Goal: Communication & Community: Answer question/provide support

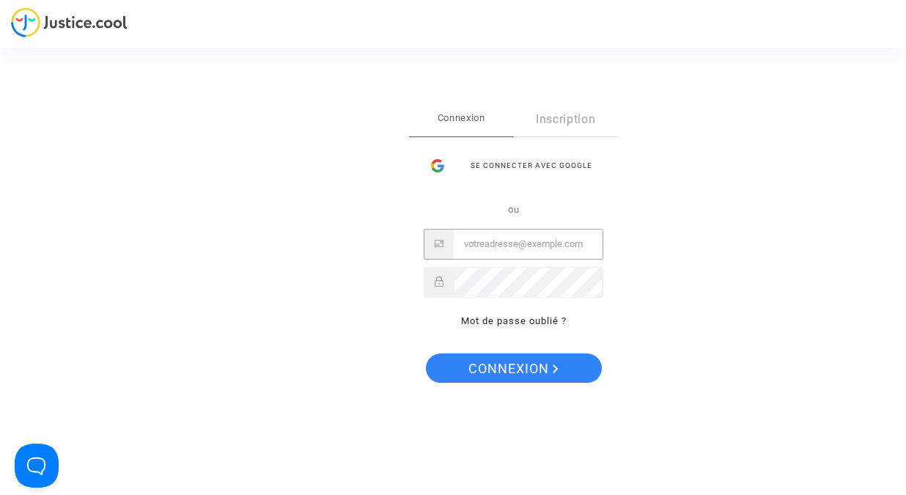
type input "manu.reichert@yahoo.fr"
click at [512, 368] on button "Connexion" at bounding box center [514, 367] width 176 height 29
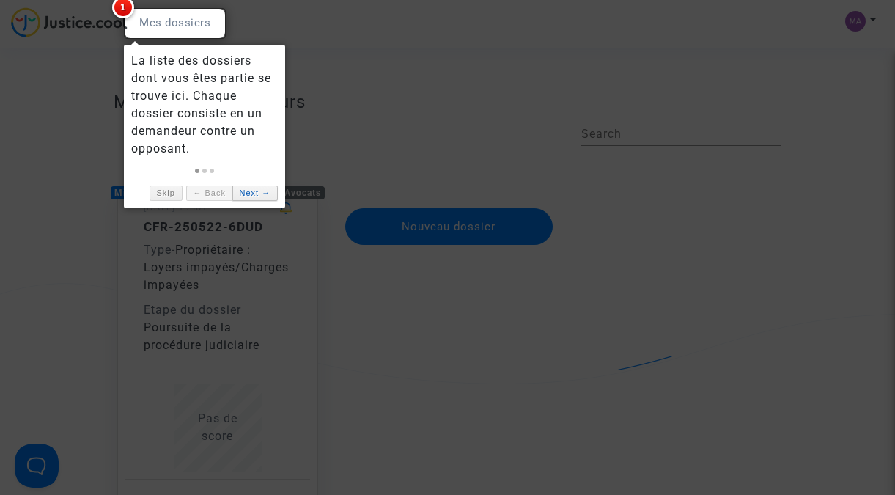
click at [268, 194] on link "Next →" at bounding box center [254, 192] width 45 height 15
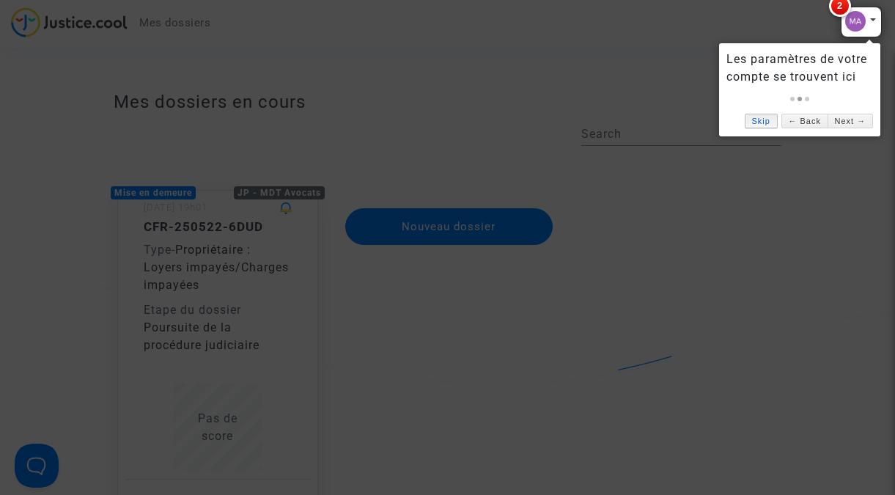
click at [762, 126] on link "Skip" at bounding box center [761, 121] width 33 height 15
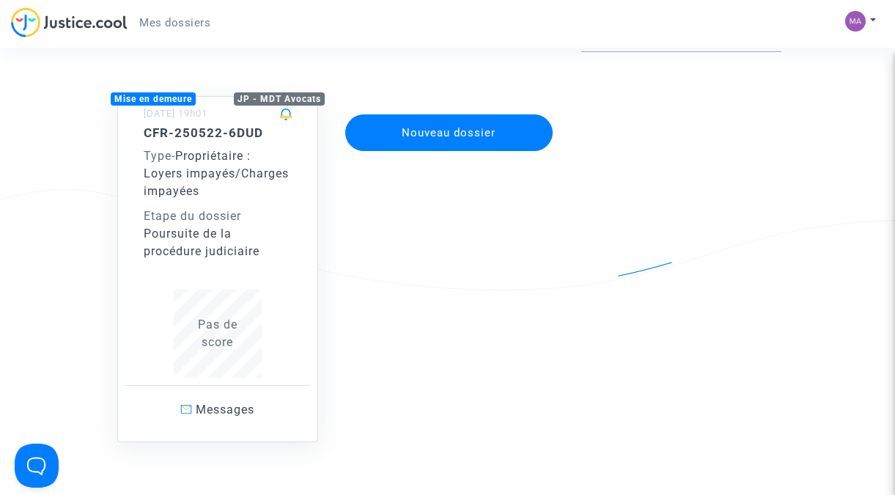
scroll to position [78, 0]
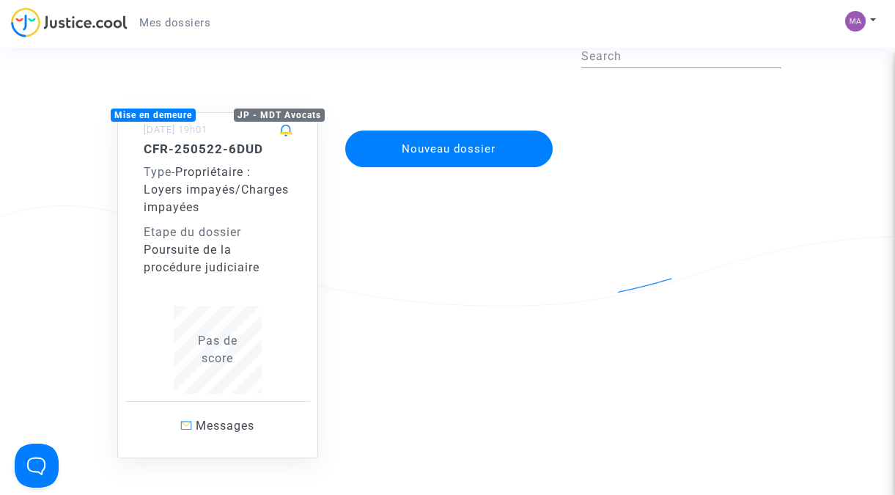
click at [256, 294] on div "CFR-250522-6DUD Type - Propriétaire : Loyers impayés/Charges impayées Etape du …" at bounding box center [218, 267] width 148 height 252
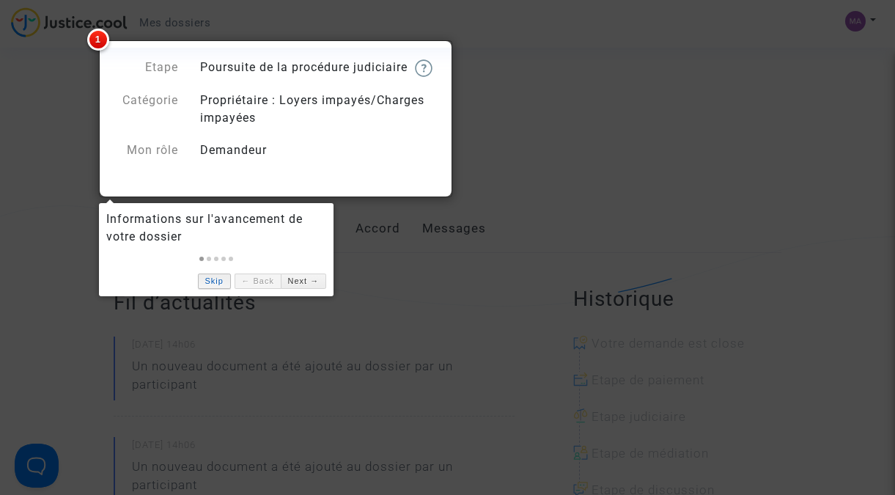
click at [216, 284] on link "Skip" at bounding box center [214, 280] width 33 height 15
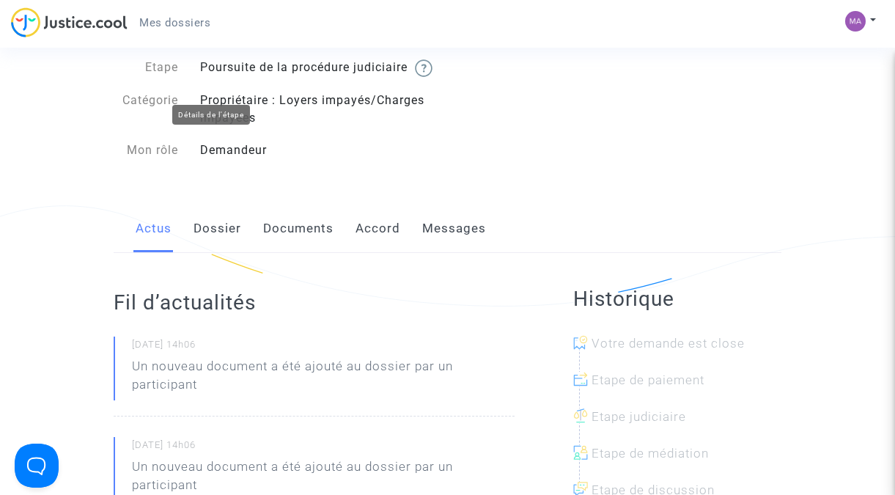
click at [415, 77] on img at bounding box center [424, 68] width 18 height 18
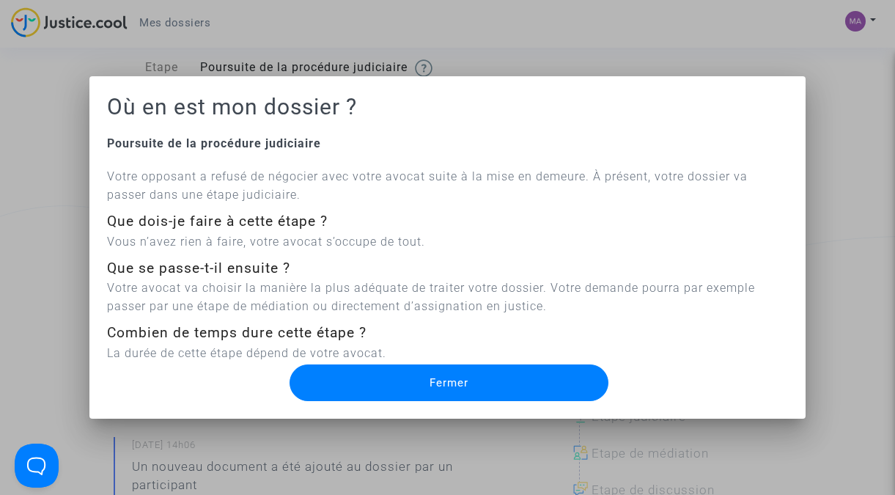
click at [512, 383] on button "Fermer" at bounding box center [449, 382] width 318 height 37
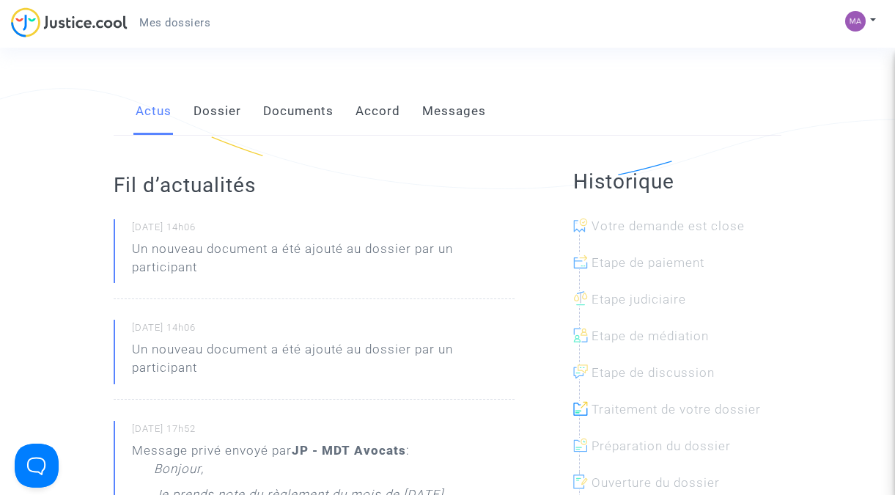
scroll to position [100, 0]
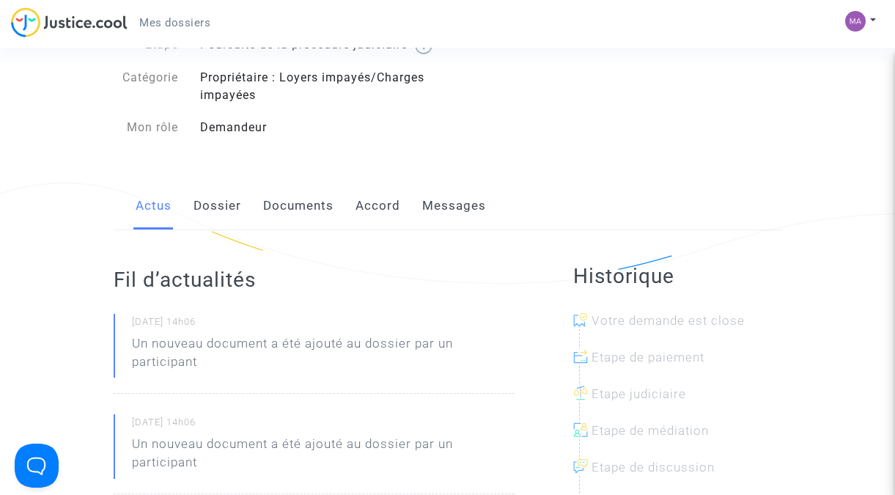
click at [463, 224] on link "Messages" at bounding box center [454, 206] width 64 height 48
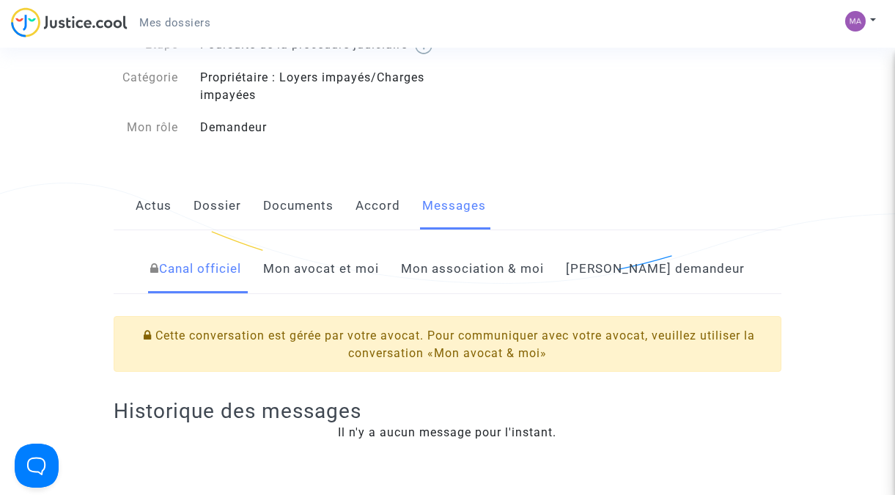
scroll to position [354, 0]
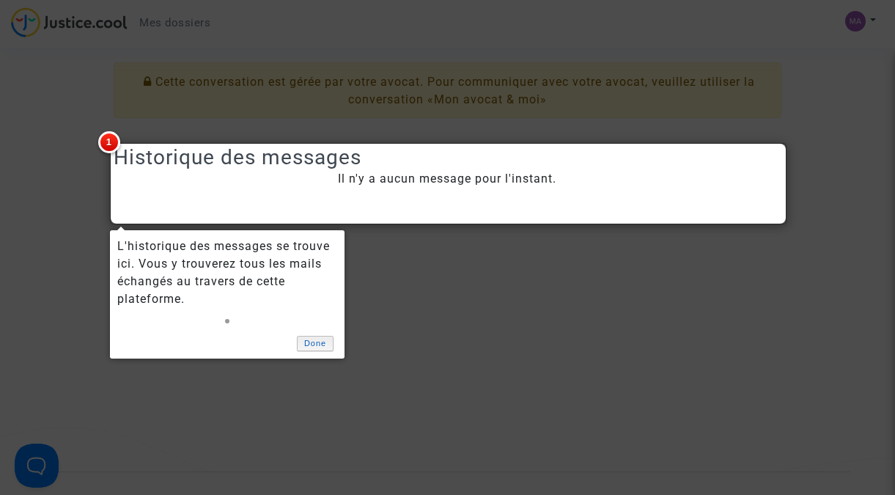
click at [315, 342] on link "Done" at bounding box center [315, 343] width 37 height 15
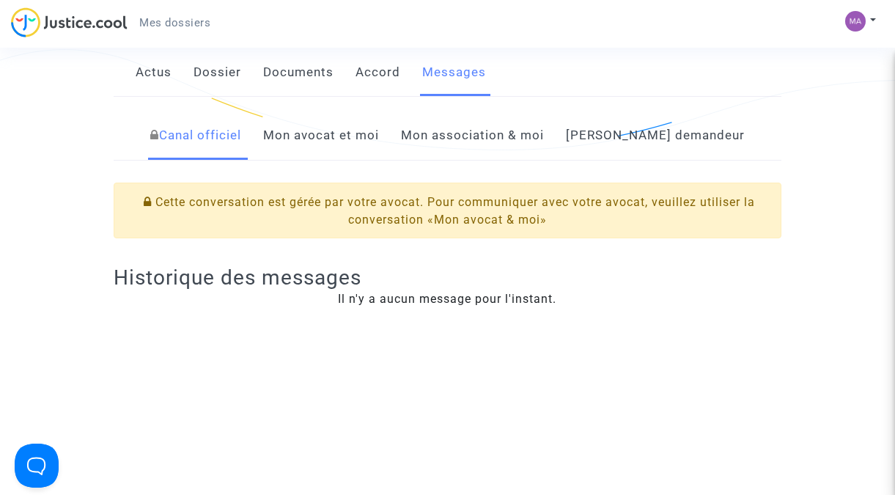
scroll to position [217, 0]
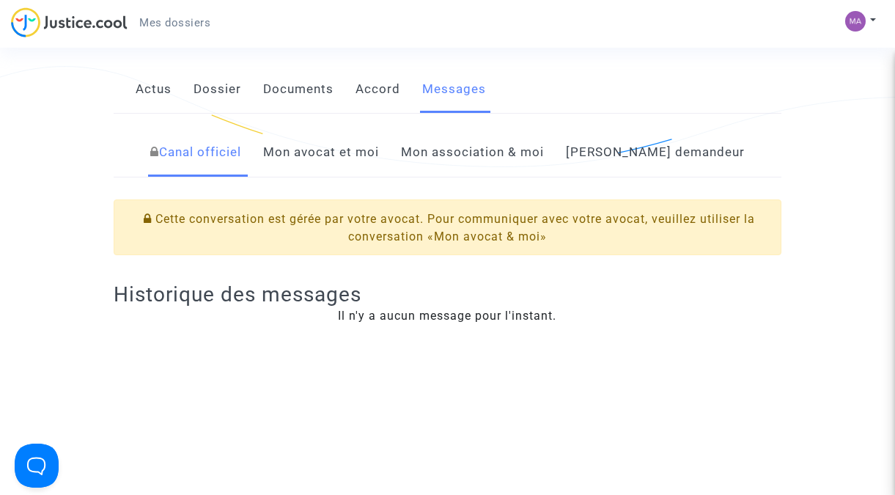
click at [375, 171] on link "Mon avocat et moi" at bounding box center [321, 152] width 116 height 48
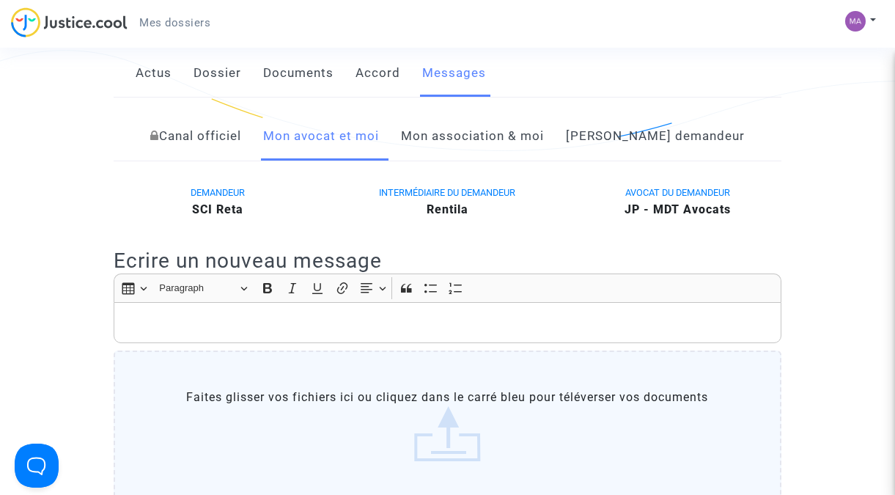
scroll to position [336, 0]
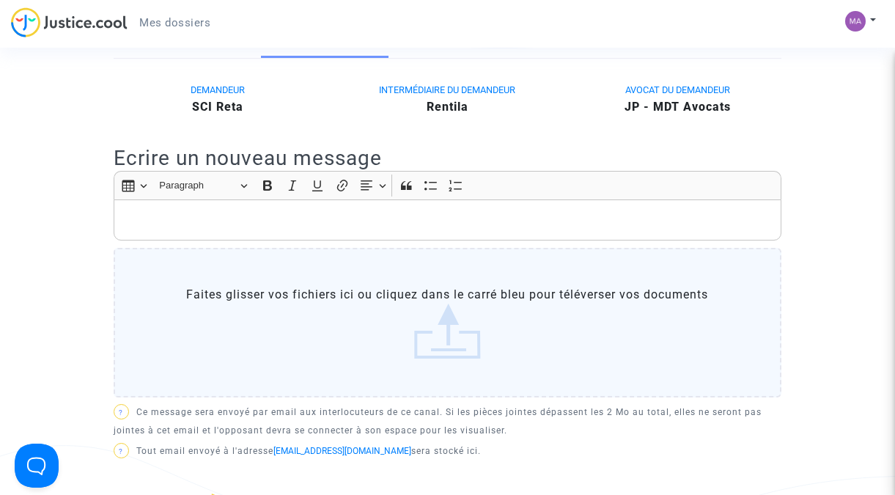
click at [309, 229] on p "Rich Text Editor, main" at bounding box center [448, 220] width 652 height 18
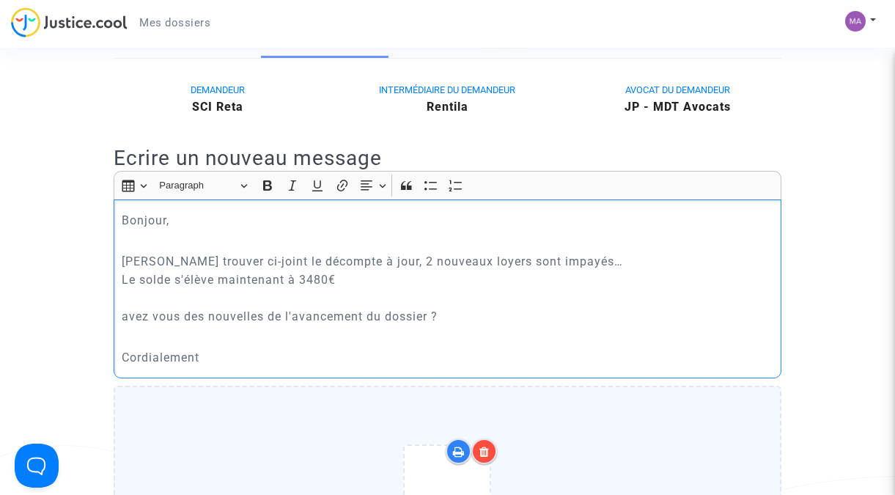
click at [346, 298] on p "[PERSON_NAME] trouver ci-joint le décompte à jour, 2 nouveaux loyers sont impay…" at bounding box center [448, 288] width 652 height 73
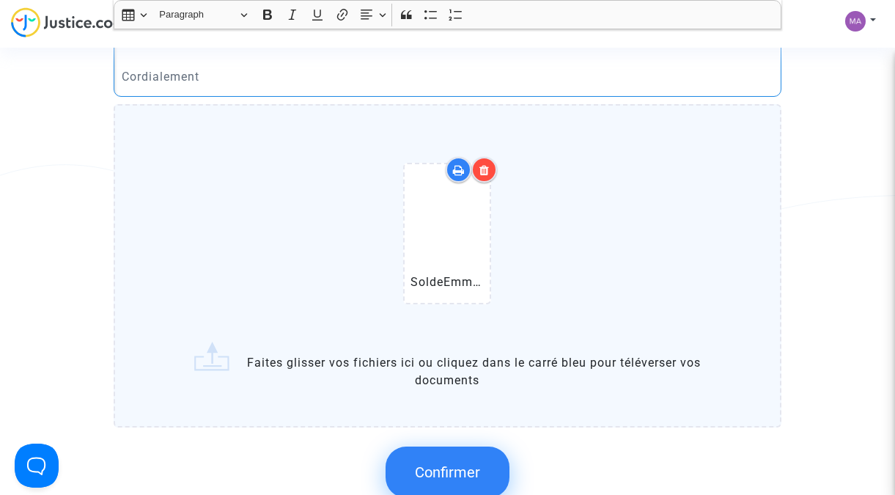
scroll to position [881, 0]
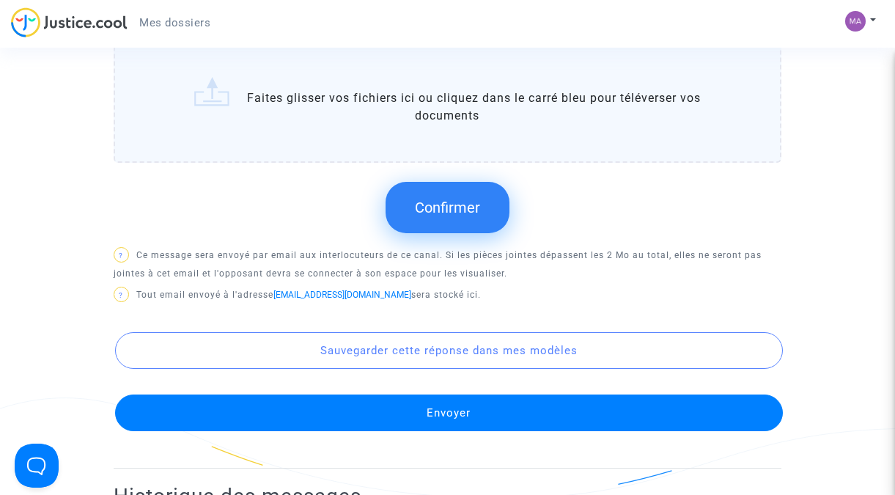
click at [446, 216] on span "Confirmer" at bounding box center [447, 208] width 65 height 18
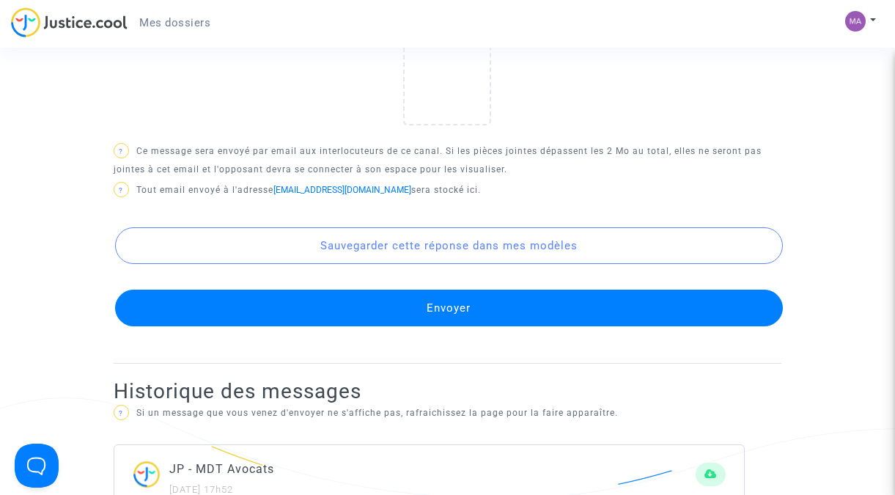
click at [530, 326] on button "Envoyer" at bounding box center [449, 308] width 668 height 37
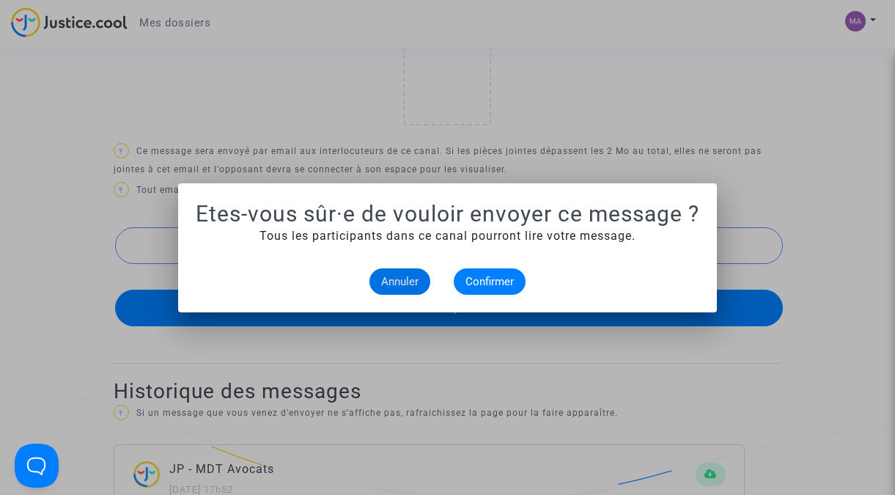
click at [497, 285] on span "Confirmer" at bounding box center [490, 281] width 48 height 13
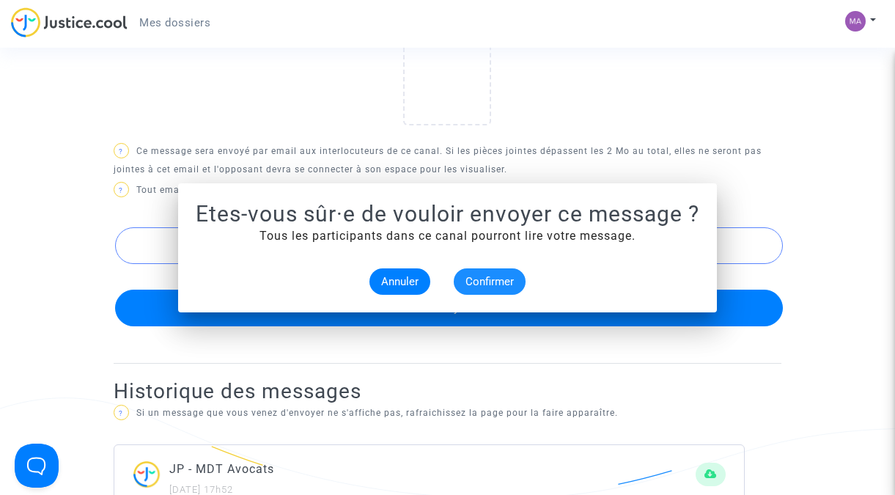
scroll to position [881, 0]
